Goal: Task Accomplishment & Management: Use online tool/utility

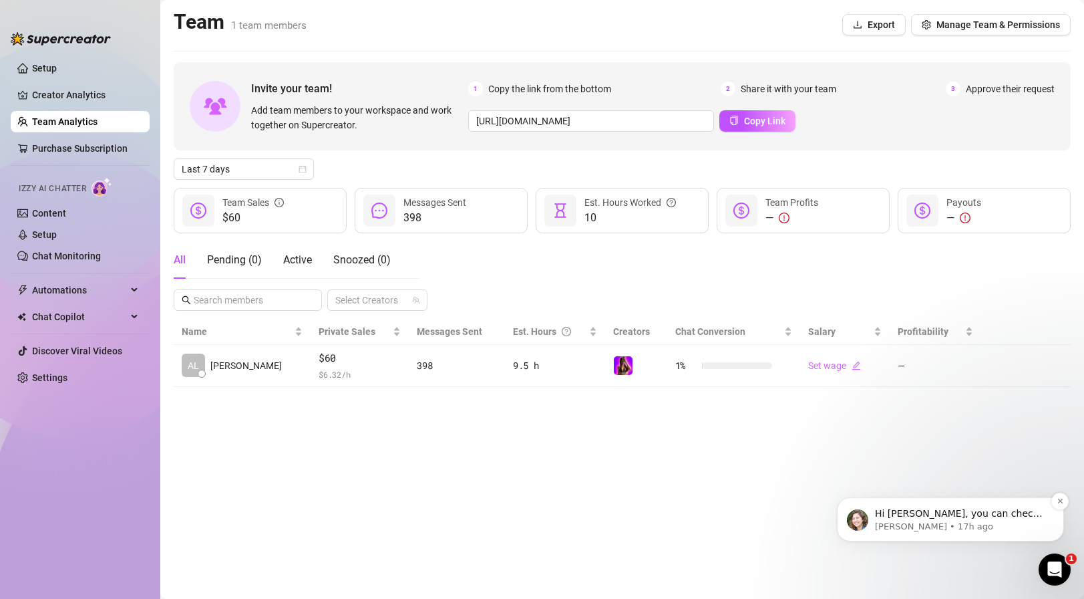
click at [949, 525] on p "Ella • 17h ago" at bounding box center [961, 527] width 172 height 12
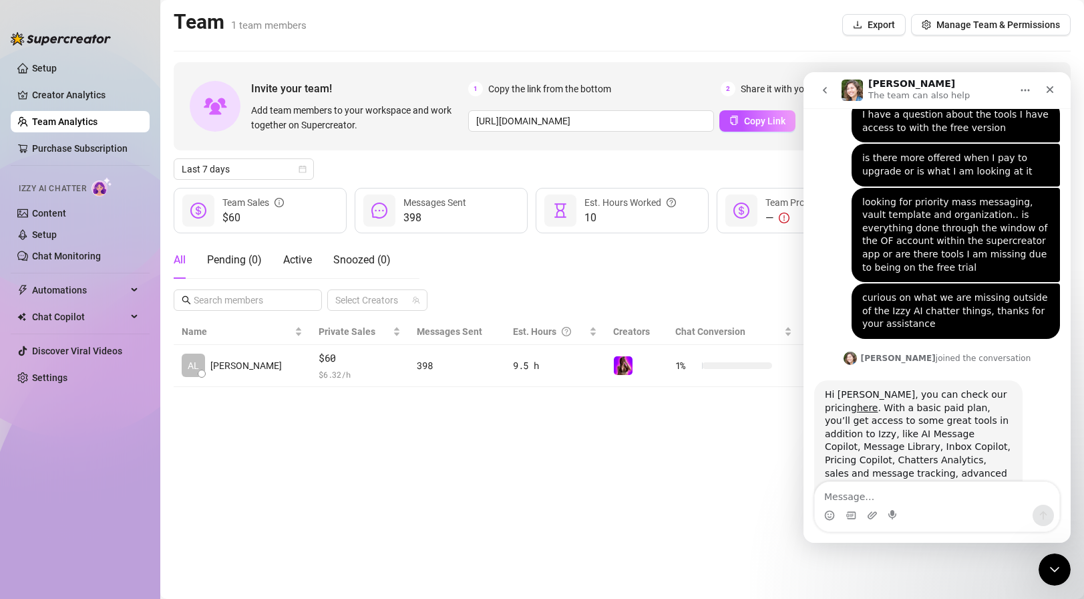
scroll to position [1433, 0]
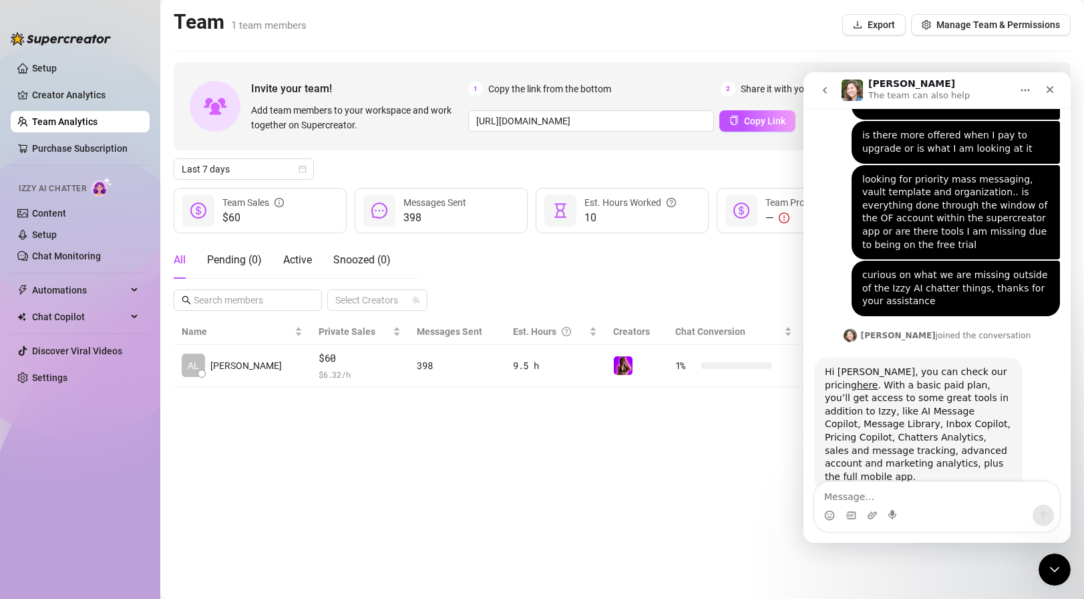
click at [534, 281] on div "All Pending ( 0 ) Active Snoozed ( 0 ) Select Creators" at bounding box center [622, 275] width 897 height 69
click at [692, 279] on div "All Pending ( 0 ) Active Snoozed ( 0 ) Select Creators" at bounding box center [622, 275] width 897 height 69
click at [1052, 90] on icon "Close" at bounding box center [1050, 89] width 11 height 11
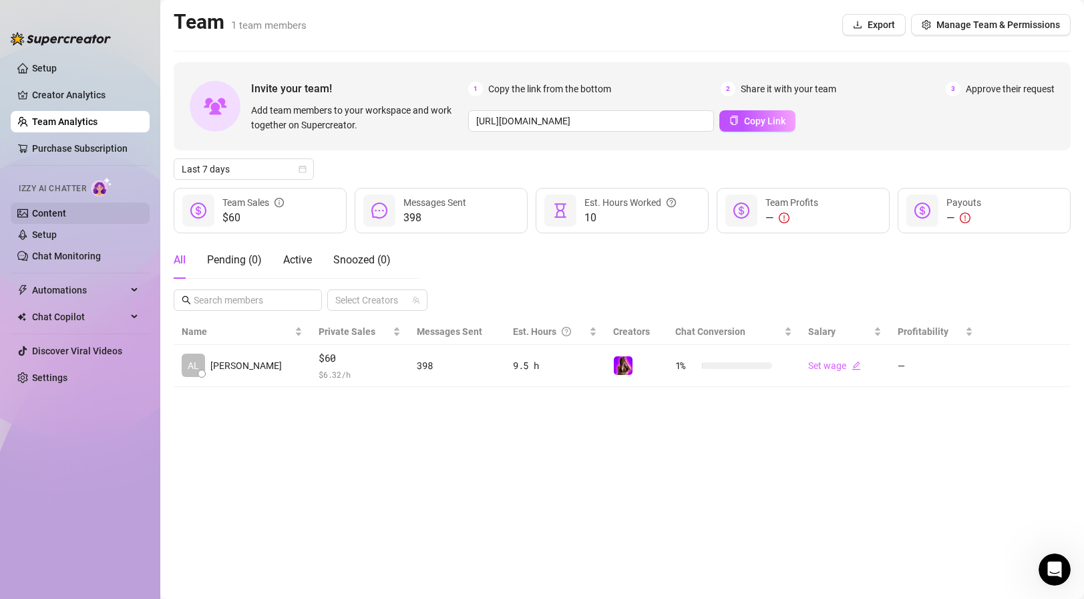
click at [66, 209] on link "Content" at bounding box center [49, 213] width 34 height 11
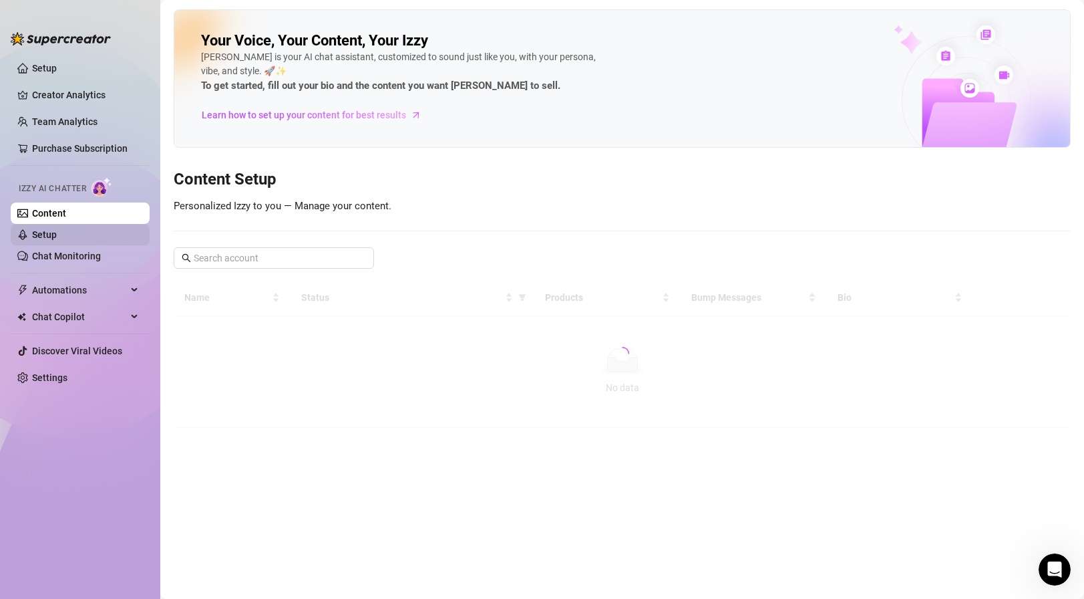
click at [57, 230] on link "Setup" at bounding box center [44, 234] width 25 height 11
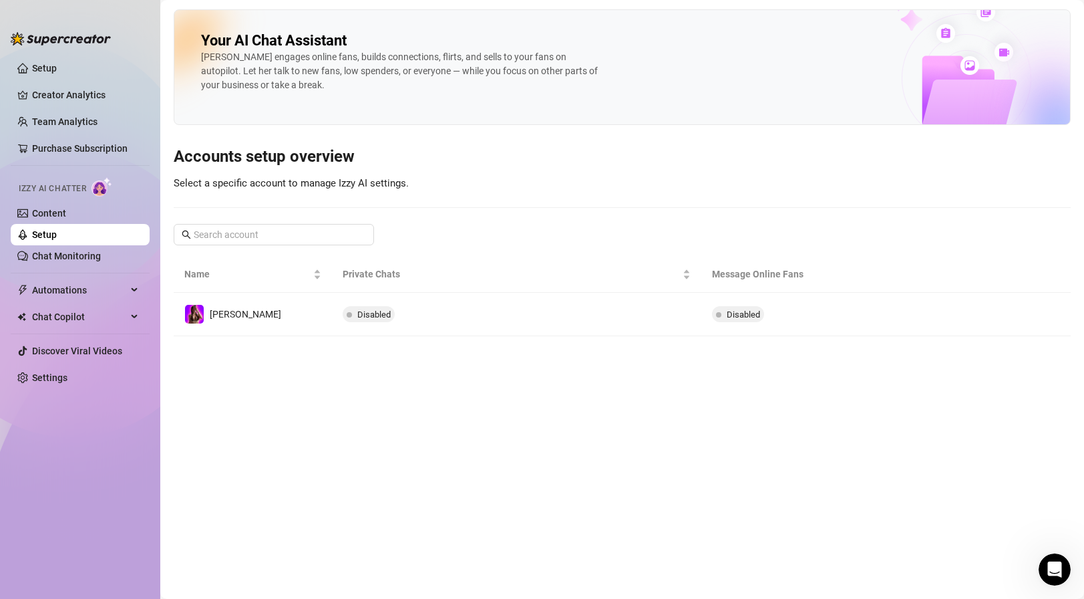
click at [704, 73] on div "Your AI Chat Assistant Izzy engages online fans, builds connections, flirts, an…" at bounding box center [622, 67] width 897 height 116
